Goal: Information Seeking & Learning: Find specific page/section

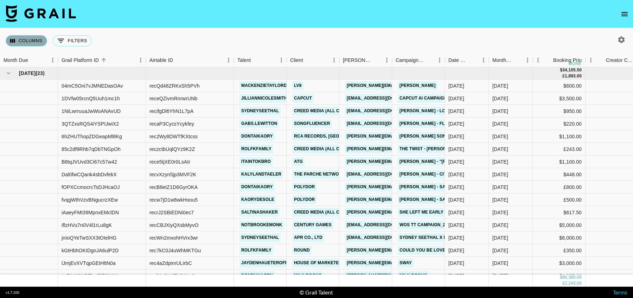
click at [30, 42] on button "Columns" at bounding box center [26, 40] width 41 height 11
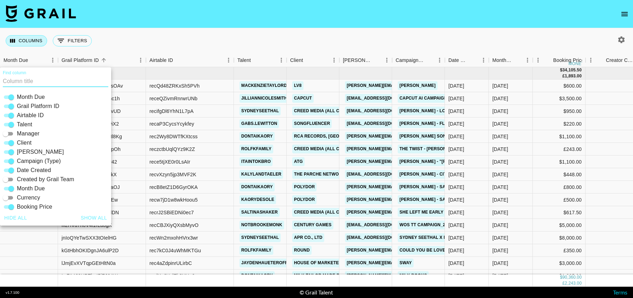
click at [30, 42] on button "Columns" at bounding box center [26, 40] width 41 height 11
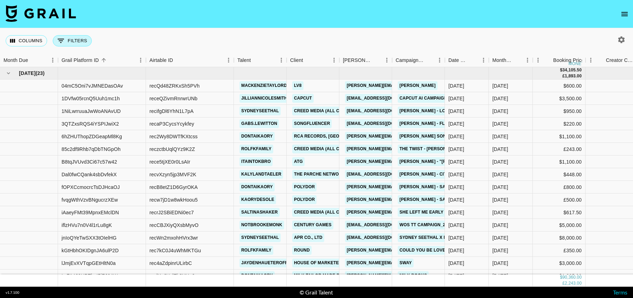
click at [60, 39] on icon "Show filters" at bounding box center [61, 41] width 8 height 8
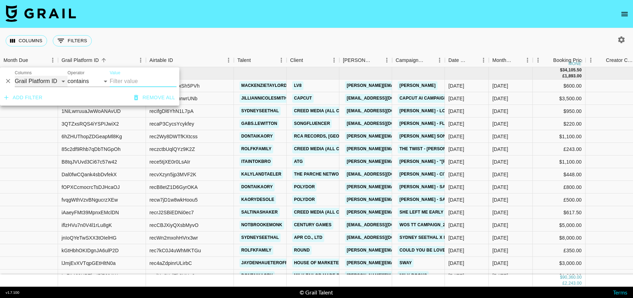
click at [31, 79] on select "Grail Platform ID Airtable ID Talent Manager Client [PERSON_NAME] Campaign (Typ…" at bounding box center [41, 81] width 53 height 11
select select "talentName"
click at [15, 76] on select "Grail Platform ID Airtable ID Talent Manager Client [PERSON_NAME] Campaign (Typ…" at bounding box center [41, 81] width 53 height 11
click at [124, 84] on input "Value" at bounding box center [143, 81] width 67 height 11
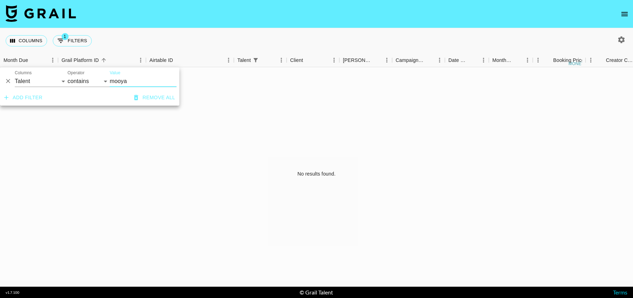
type input "mooya"
click at [272, 145] on div "No results found." at bounding box center [316, 173] width 633 height 213
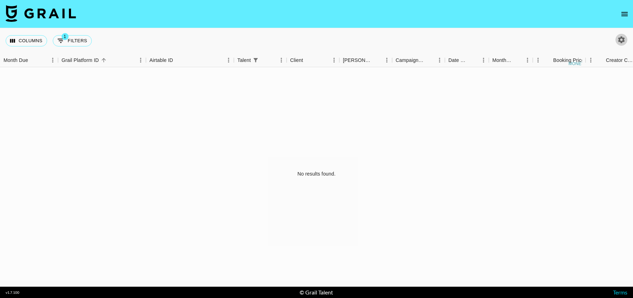
click at [624, 37] on icon "button" at bounding box center [621, 39] width 8 height 8
select select "[DATE]"
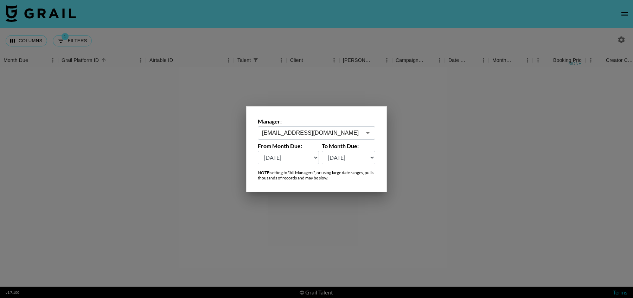
click at [141, 118] on div at bounding box center [316, 149] width 633 height 298
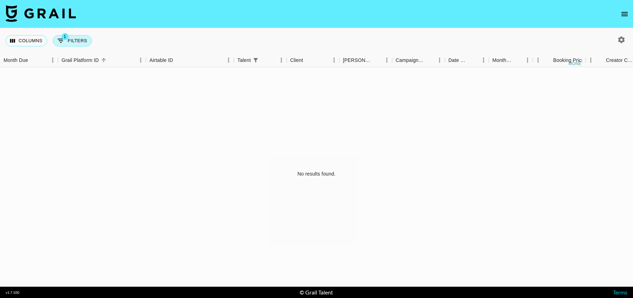
click at [71, 40] on button "1 Filters" at bounding box center [72, 40] width 39 height 11
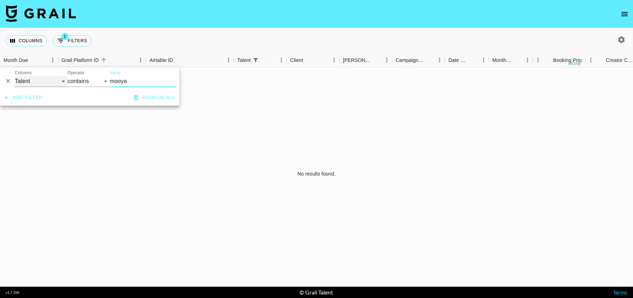
click at [31, 80] on select "Grail Platform ID Airtable ID Talent Manager Client [PERSON_NAME] Campaign (Typ…" at bounding box center [41, 81] width 53 height 11
select select "bookerId"
click at [15, 76] on select "Grail Platform ID Airtable ID Talent Manager Client [PERSON_NAME] Campaign (Typ…" at bounding box center [41, 81] width 53 height 11
select select "is"
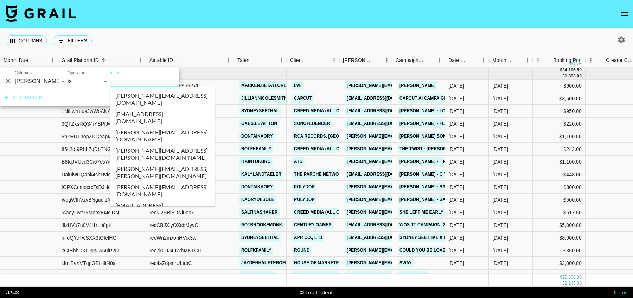
click at [130, 82] on input "Value" at bounding box center [157, 81] width 95 height 11
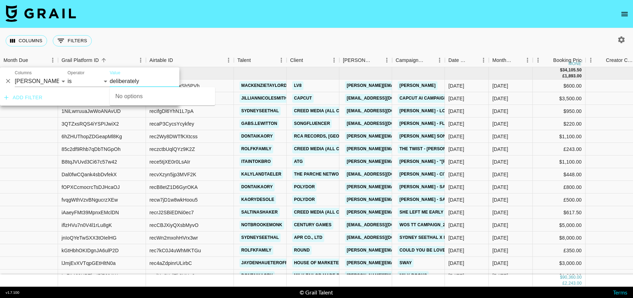
click at [155, 82] on input "deliberately" at bounding box center [157, 81] width 95 height 11
click at [156, 75] on div "Value deliberat" at bounding box center [162, 78] width 105 height 17
type input "deliberat"
click at [96, 105] on div "Add filter Remove all" at bounding box center [89, 98] width 179 height 16
click at [40, 83] on select "Grail Platform ID Airtable ID Talent Manager Client [PERSON_NAME] Campaign (Typ…" at bounding box center [41, 81] width 53 height 11
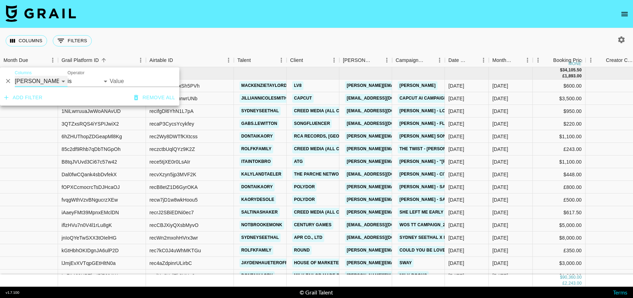
select select "clientId"
click at [15, 76] on select "Grail Platform ID Airtable ID Talent Manager Client [PERSON_NAME] Campaign (Typ…" at bounding box center [41, 81] width 53 height 11
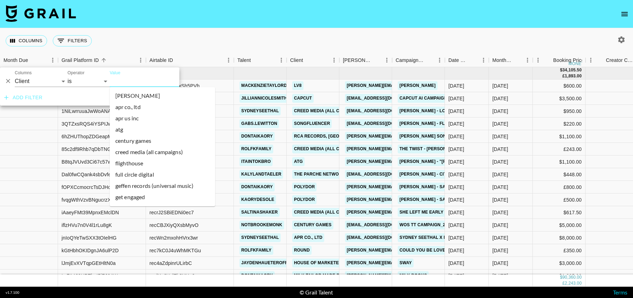
click at [124, 80] on input "Value" at bounding box center [157, 81] width 95 height 11
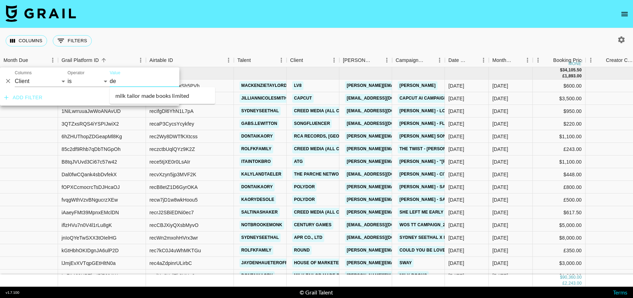
type input "d"
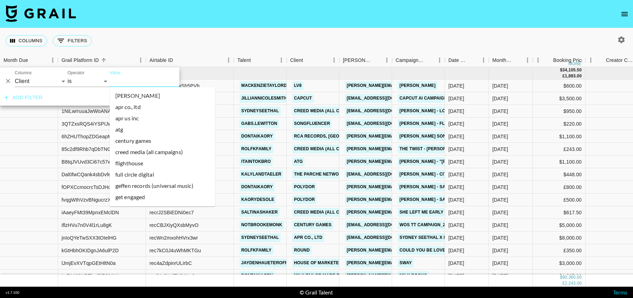
click at [620, 35] on icon "button" at bounding box center [621, 39] width 8 height 8
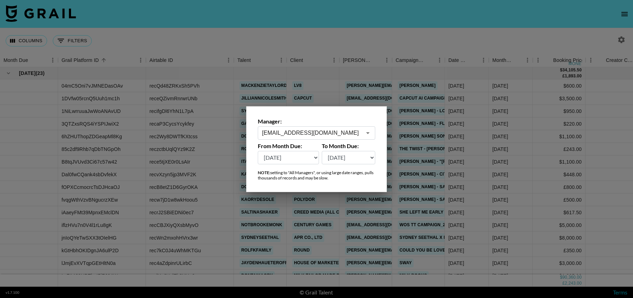
click at [276, 158] on select "[DATE] Aug '[DATE] Jun '[DATE] Apr '[DATE] Feb '[DATE] Dec '[DATE] Oct '[DATE] …" at bounding box center [288, 157] width 61 height 13
select select "[DATE]"
click at [258, 151] on select "[DATE] Aug '[DATE] Jun '[DATE] Apr '[DATE] Feb '[DATE] Dec '[DATE] Oct '[DATE] …" at bounding box center [288, 157] width 61 height 13
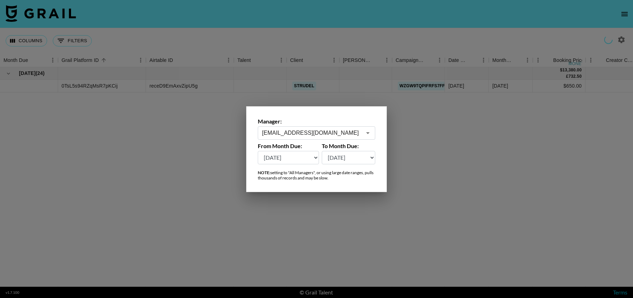
click at [225, 121] on div at bounding box center [316, 149] width 633 height 298
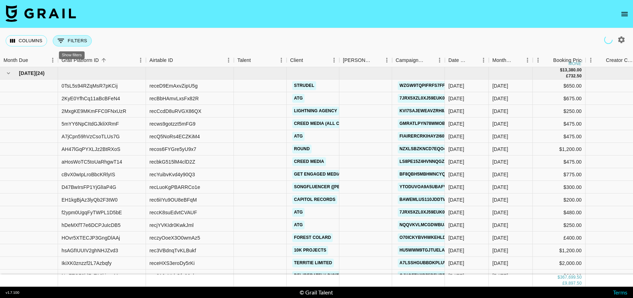
click at [79, 38] on button "0 Filters" at bounding box center [72, 40] width 39 height 11
select select "clientId"
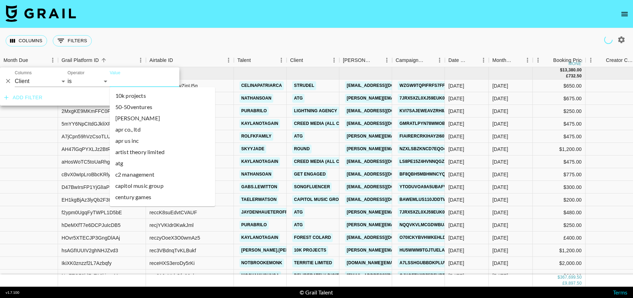
click at [123, 80] on input "Value" at bounding box center [157, 81] width 95 height 11
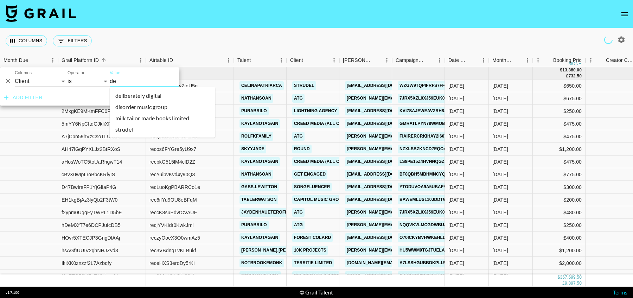
click at [129, 94] on li "deliberately digital" at bounding box center [162, 95] width 105 height 11
type input "Deliberately Digital"
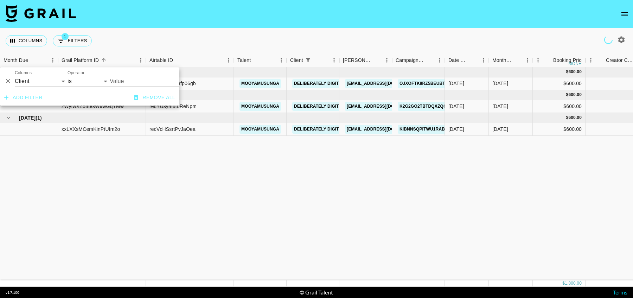
type input "Deliberately Digital"
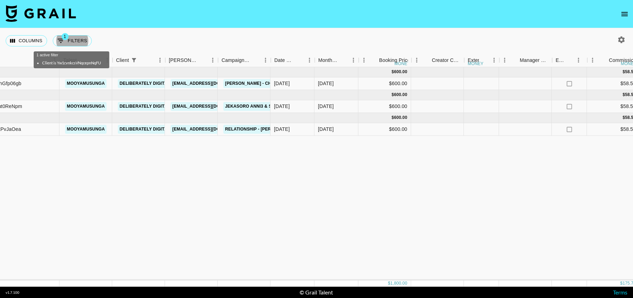
scroll to position [0, 173]
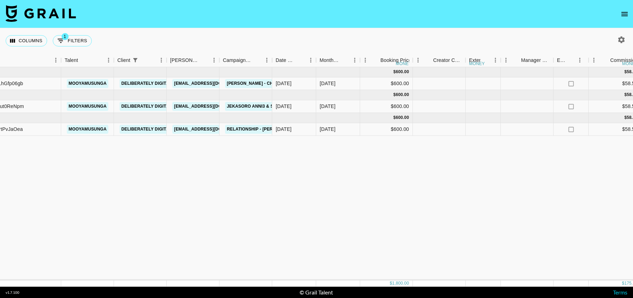
click at [442, 170] on div "[DATE] ( 1 ) $ 600.00 $ 58.58 NwZTO73ldFcT16kispcM rec31JoNLhGfp06gb mooyamusun…" at bounding box center [511, 173] width 1369 height 213
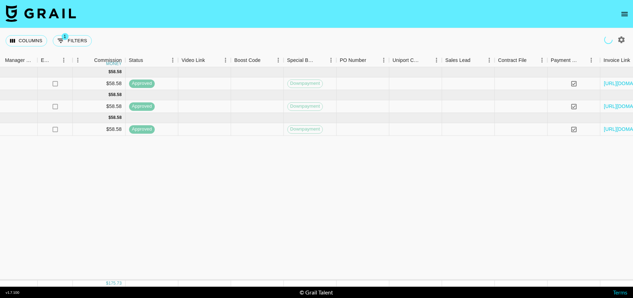
scroll to position [0, 736]
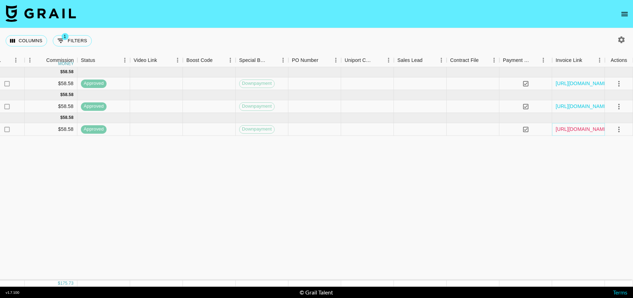
click at [562, 132] on link "[URL][DOMAIN_NAME]" at bounding box center [581, 128] width 53 height 7
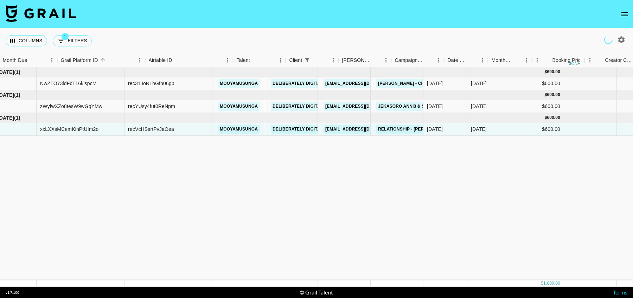
scroll to position [0, 1]
